Goal: Task Accomplishment & Management: Manage account settings

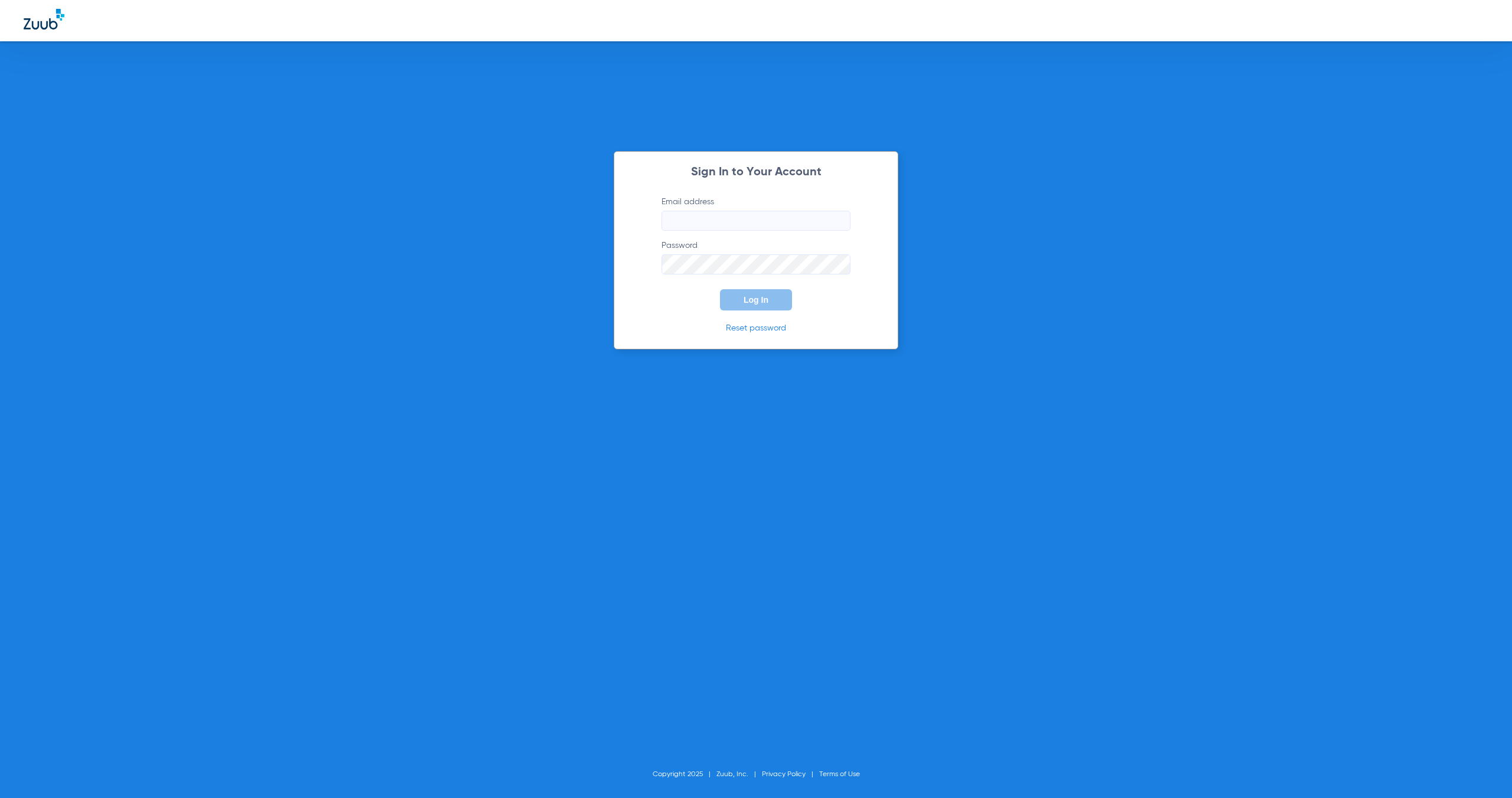
type input "[EMAIL_ADDRESS][DOMAIN_NAME]"
click at [748, 299] on span "Log In" at bounding box center [756, 300] width 24 height 10
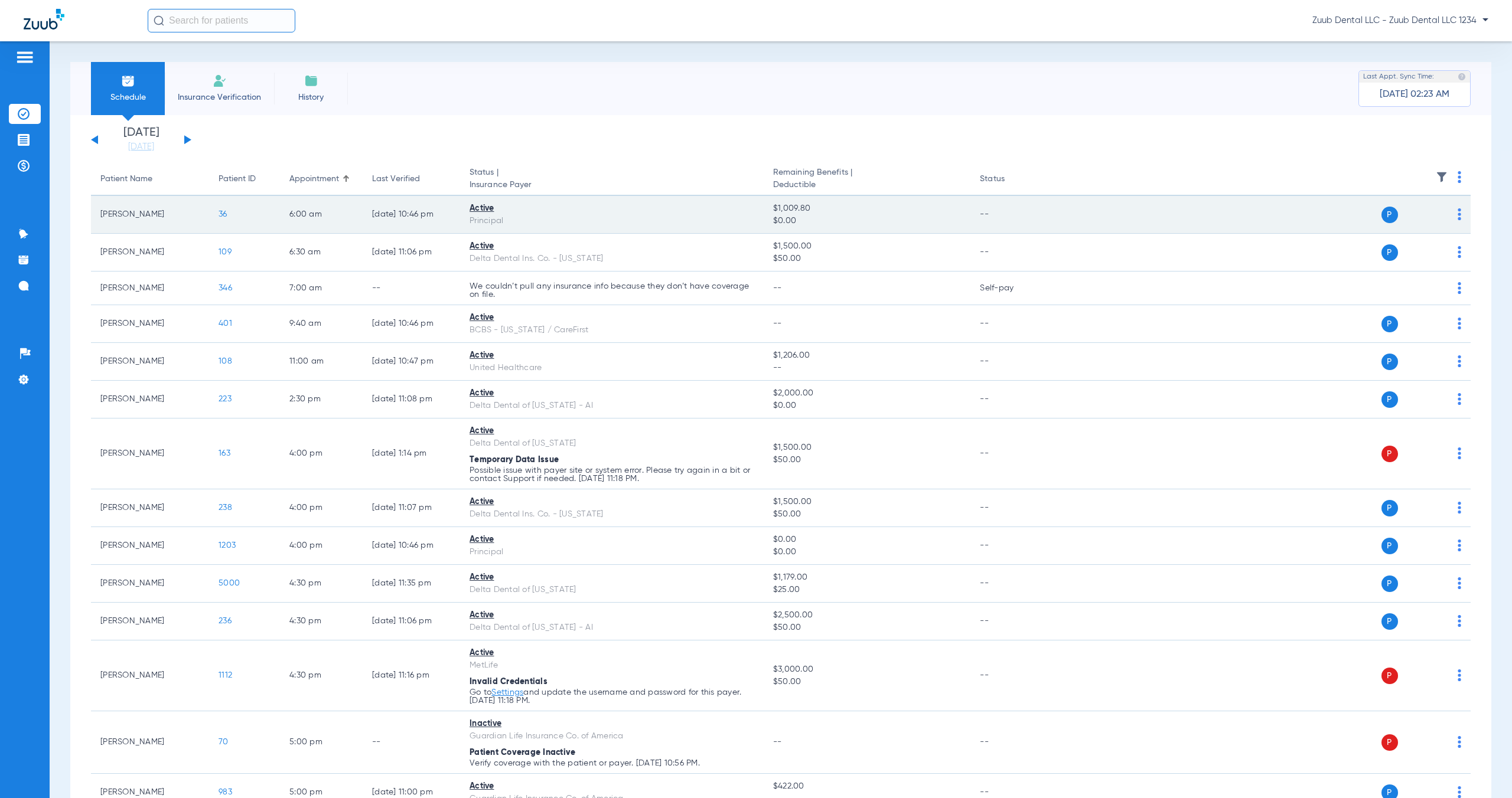
click at [223, 215] on span "36" at bounding box center [223, 213] width 9 height 8
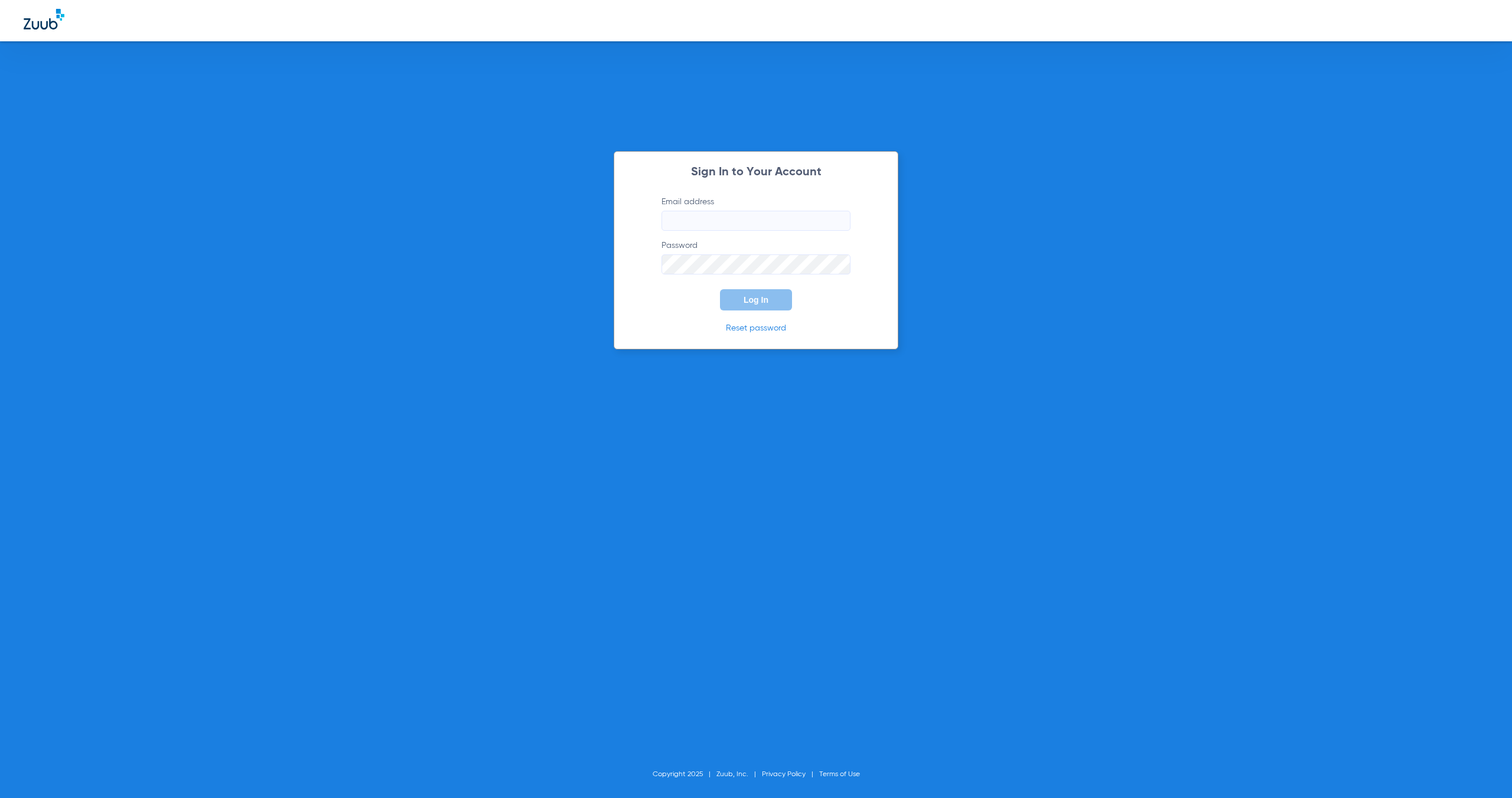
type input "[EMAIL_ADDRESS][DOMAIN_NAME]"
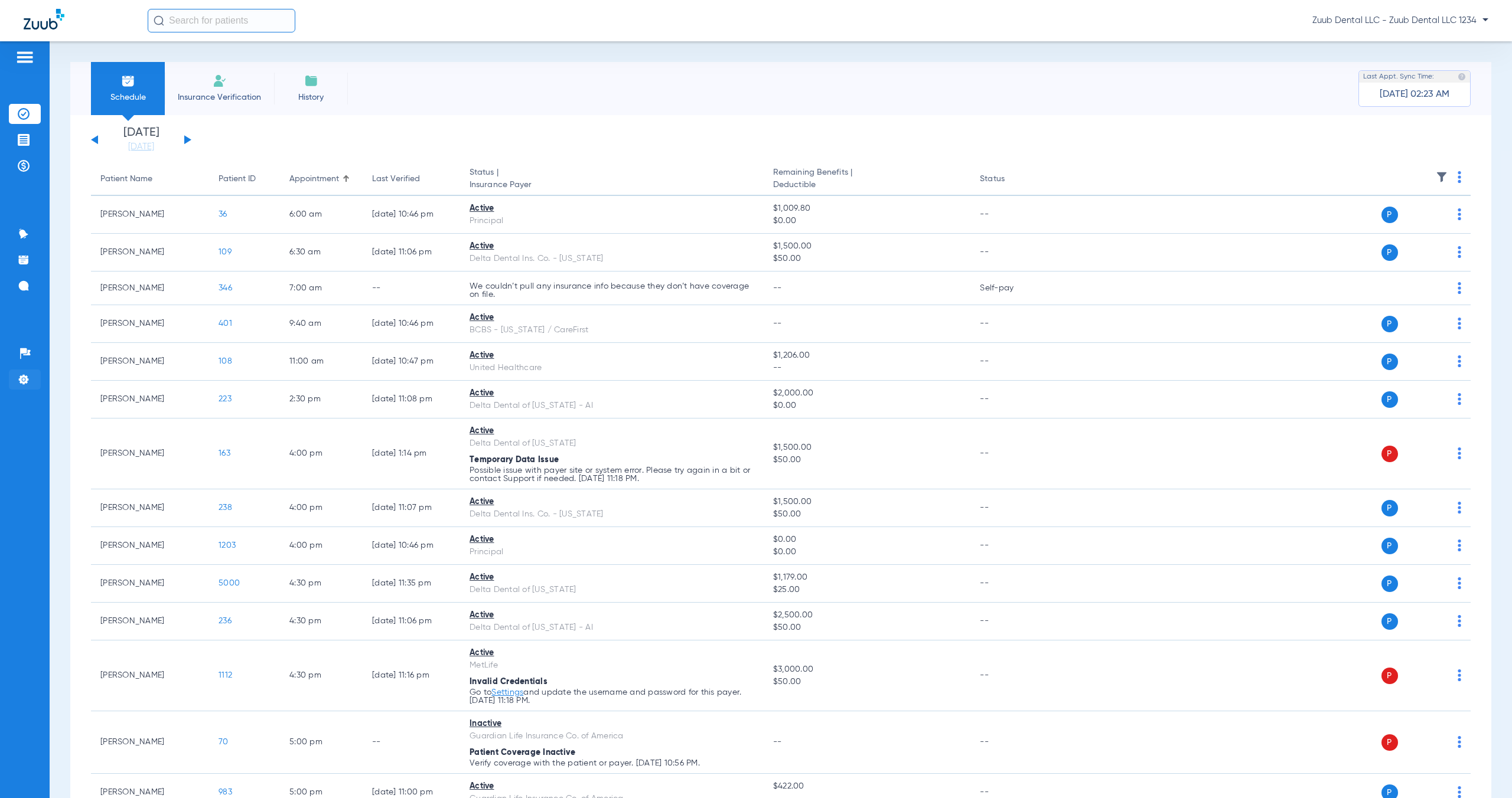
click at [28, 381] on img at bounding box center [24, 379] width 12 height 12
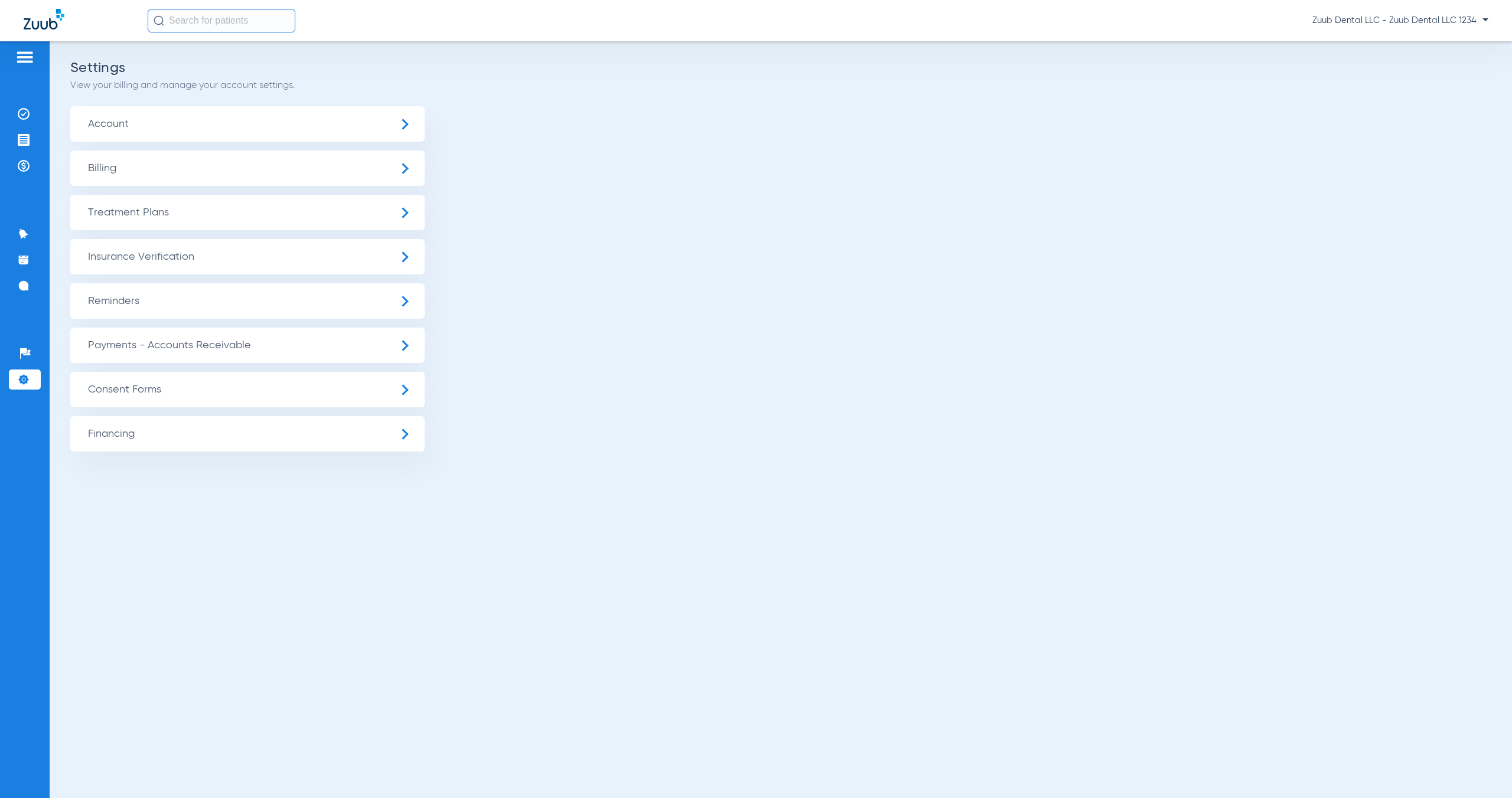
click at [1422, 24] on span "Zuub Dental LLC - Zuub Dental LLC 1234" at bounding box center [1400, 21] width 176 height 12
click at [1439, 45] on span "Log out" at bounding box center [1453, 41] width 46 height 8
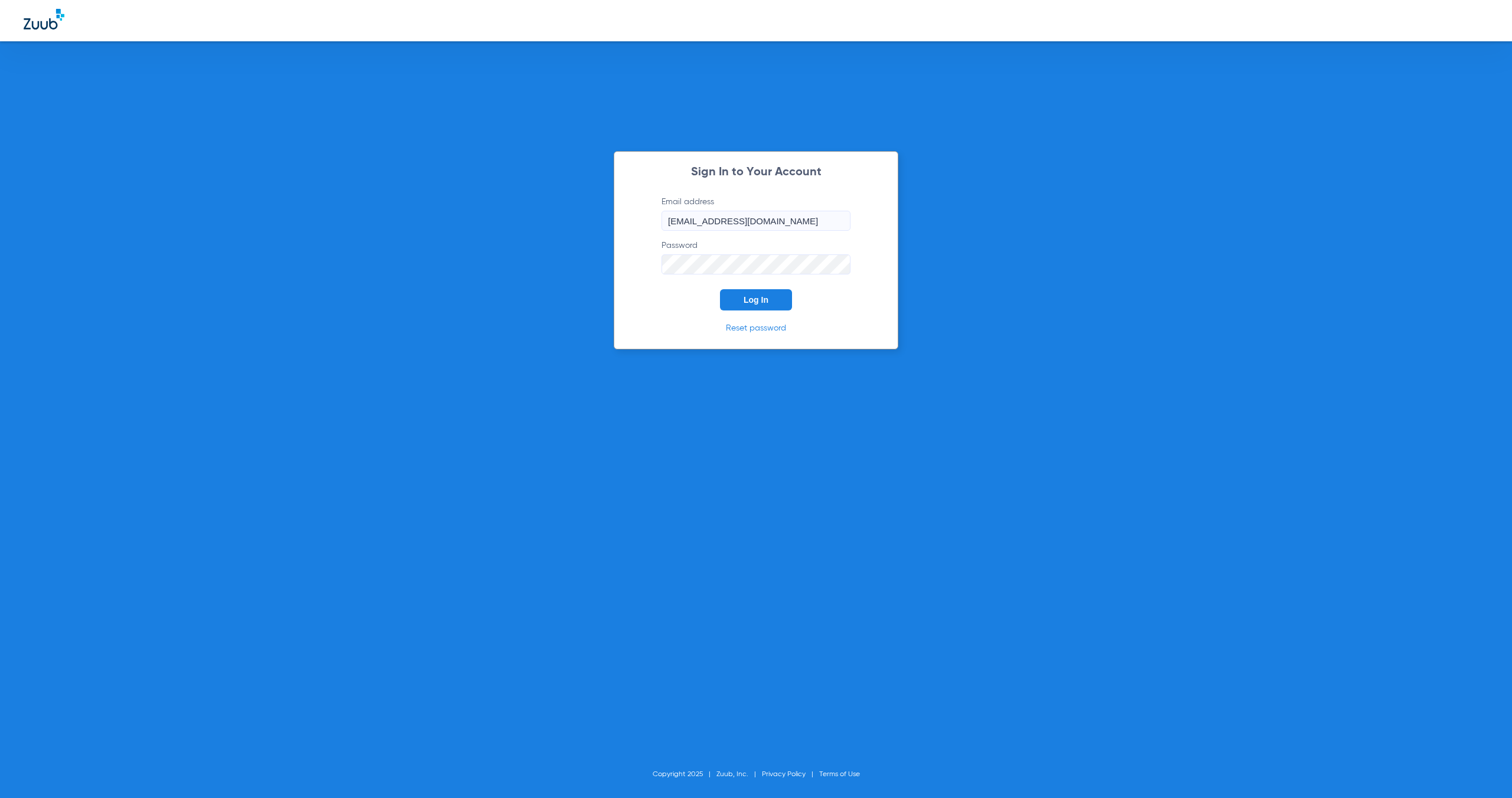
click at [758, 219] on input "[EMAIL_ADDRESS][DOMAIN_NAME]" at bounding box center [756, 220] width 189 height 20
type input "[EMAIL_ADDRESS][DOMAIN_NAME]"
click at [748, 306] on button "Log In" at bounding box center [756, 300] width 72 height 21
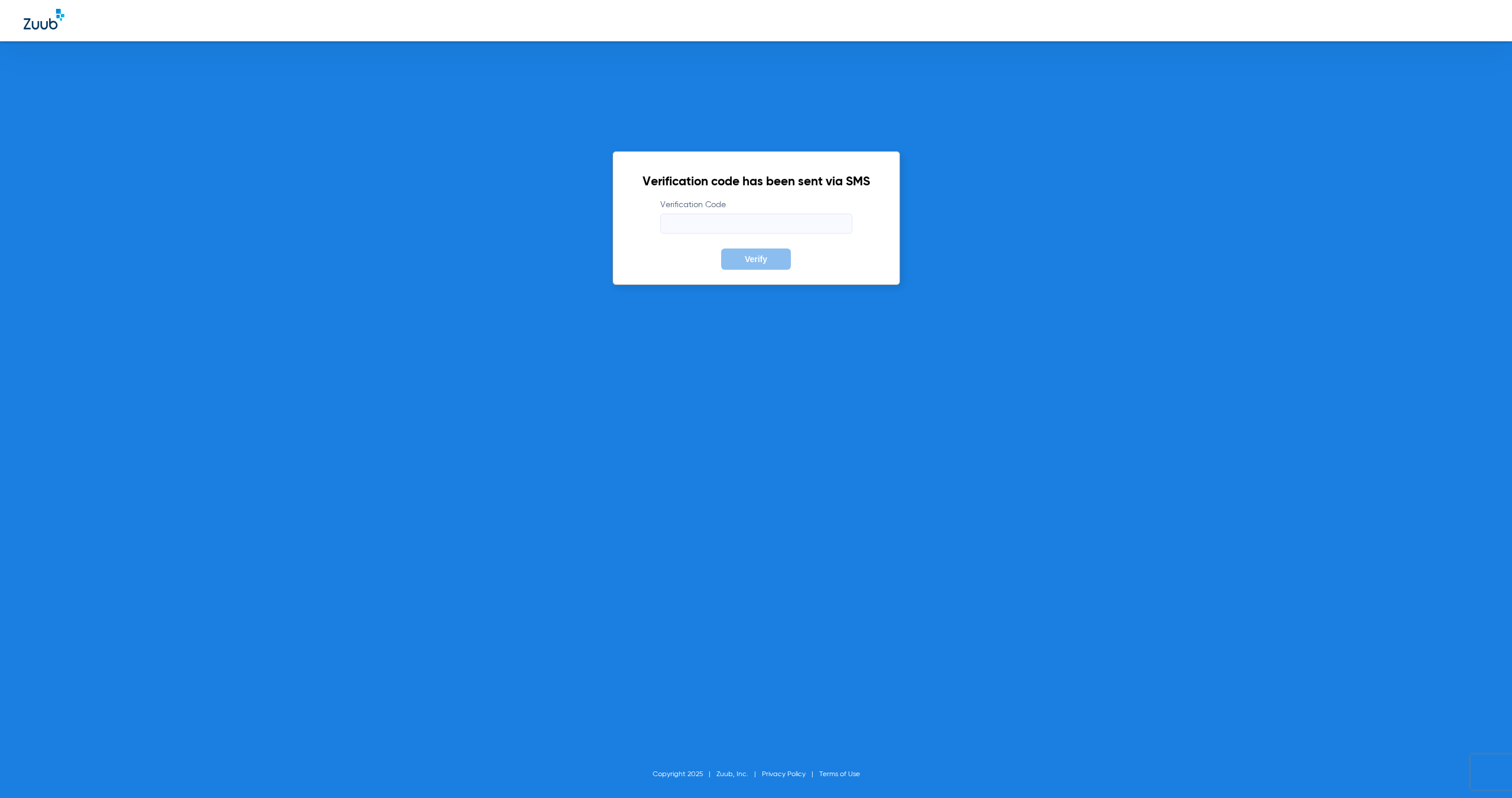
click at [805, 220] on input "Verification Code" at bounding box center [756, 223] width 192 height 20
type input "3"
type input "942965"
click at [721, 248] on button "Verify" at bounding box center [756, 259] width 70 height 21
